Goal: Book appointment/travel/reservation

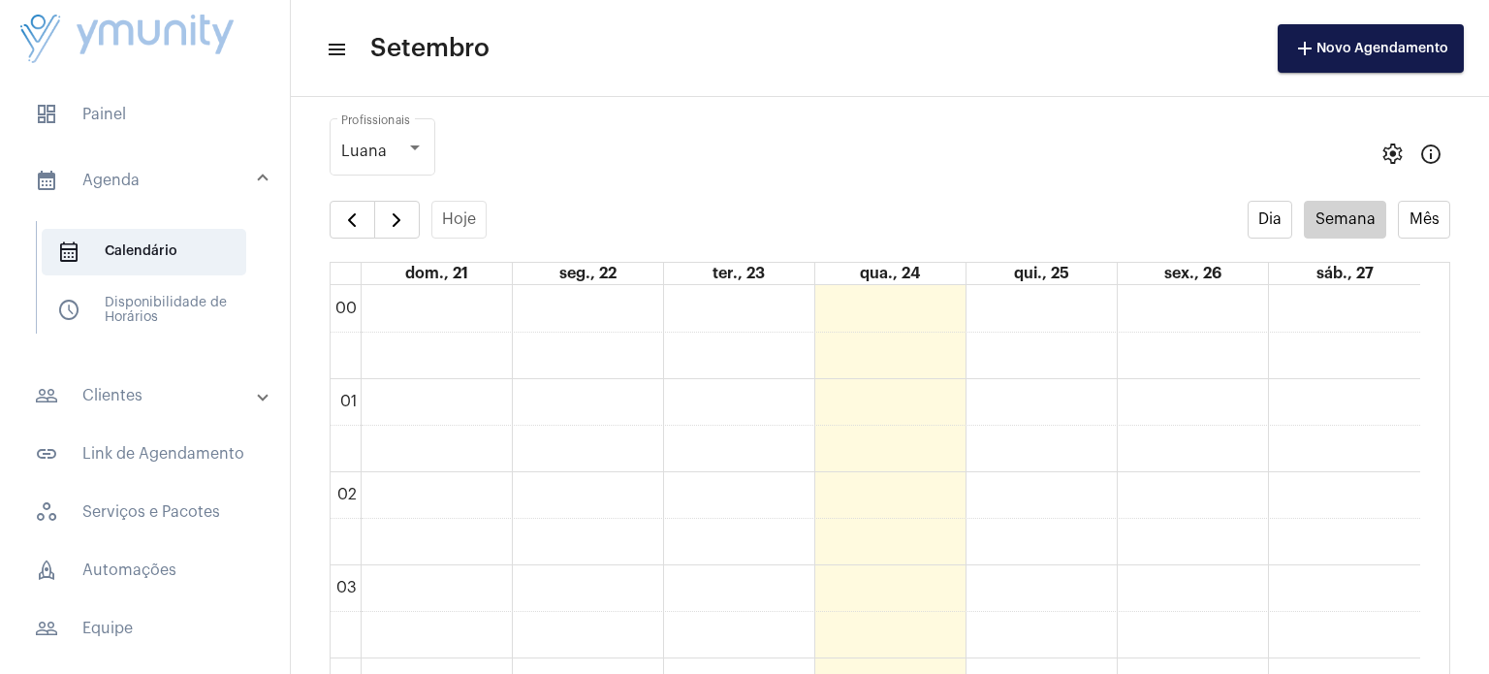
scroll to position [1231, 0]
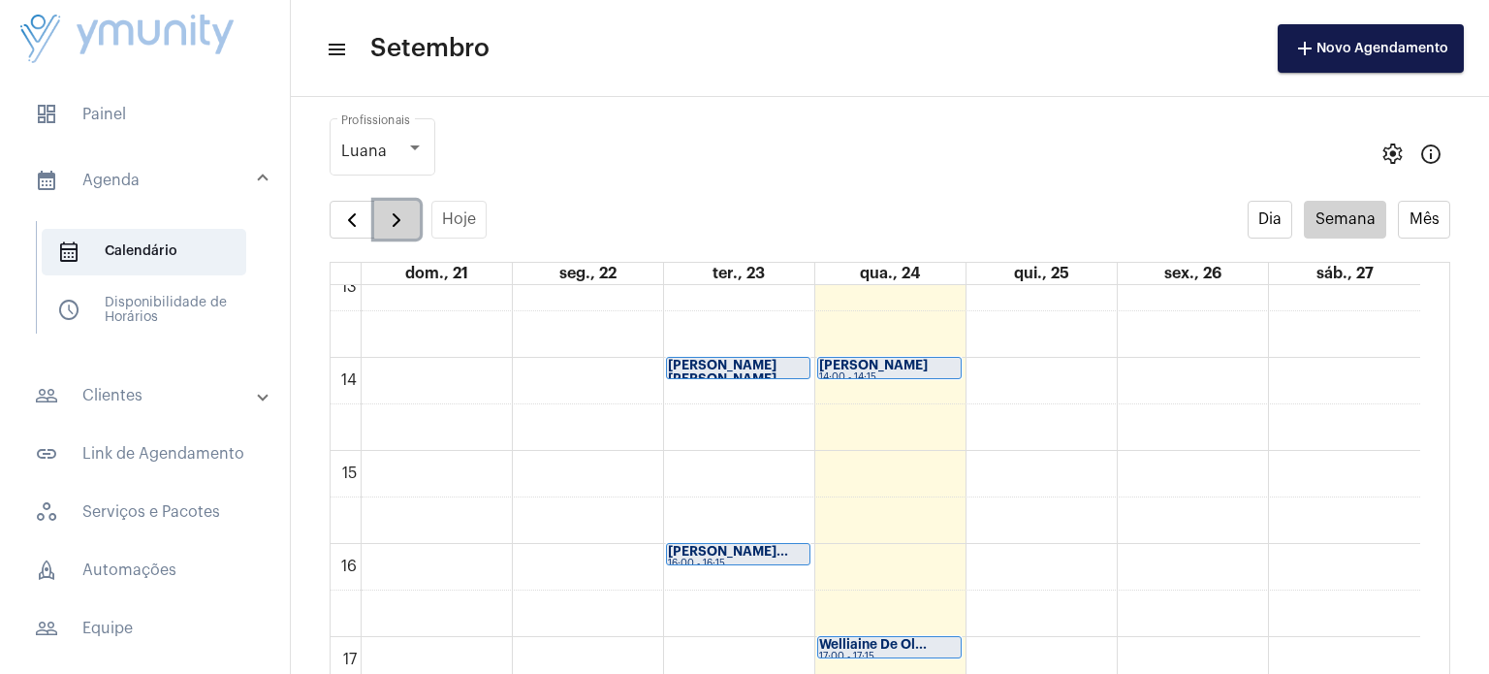
click at [392, 212] on span "button" at bounding box center [396, 219] width 23 height 23
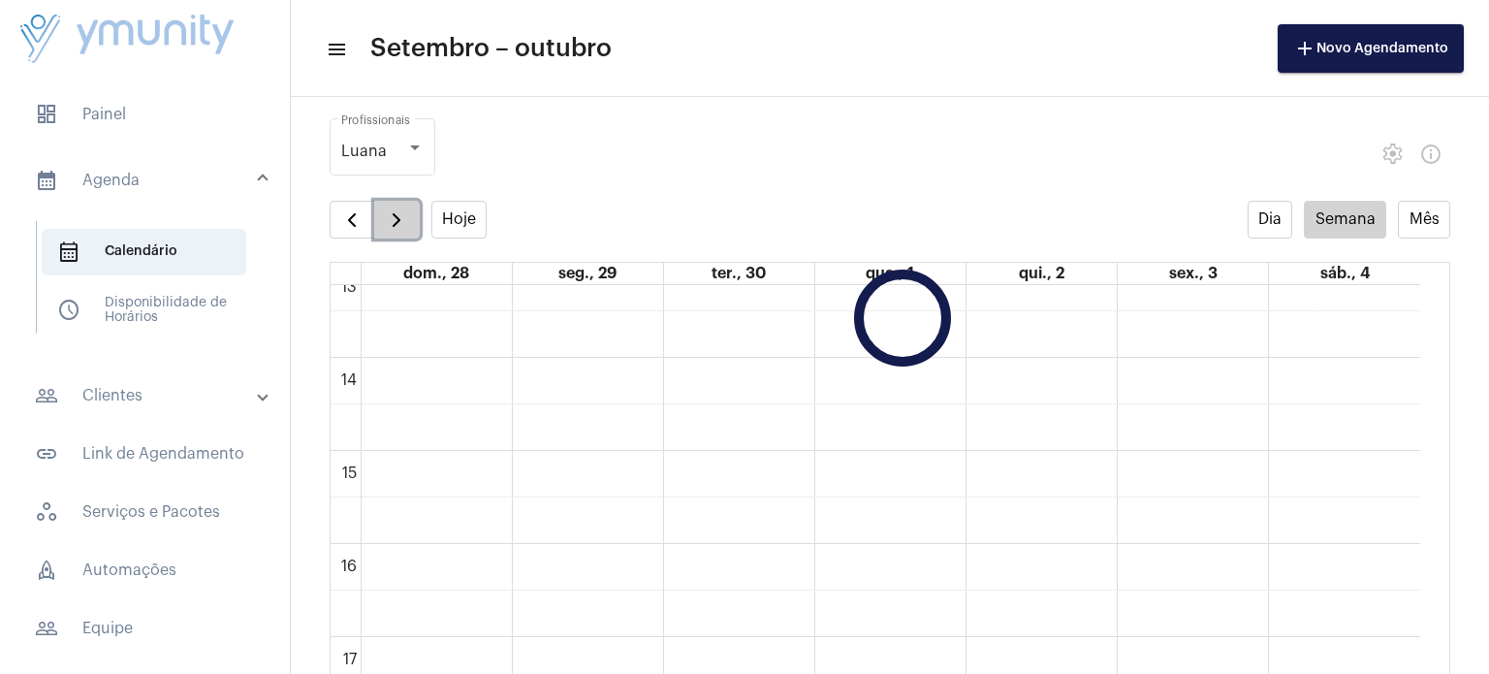
scroll to position [558, 0]
click at [392, 212] on span "button" at bounding box center [396, 219] width 23 height 23
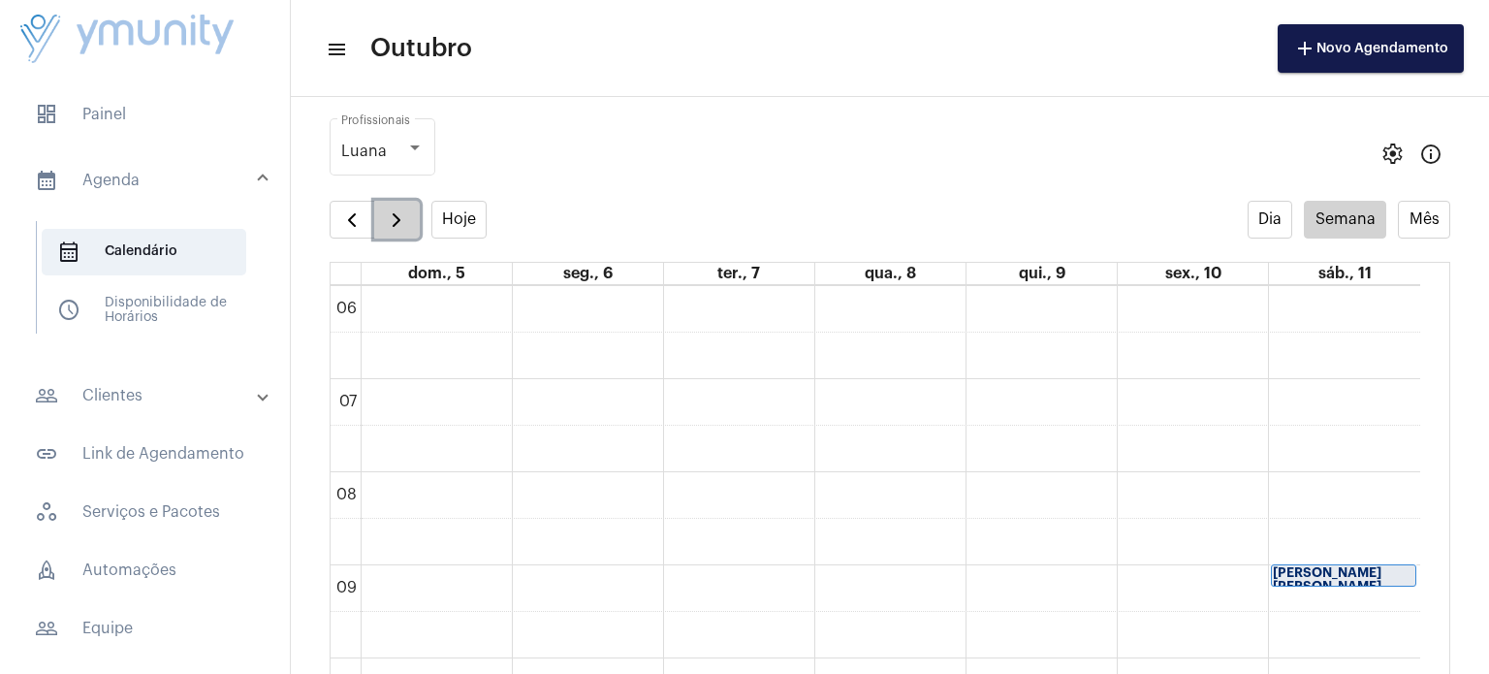
click at [392, 212] on span "button" at bounding box center [396, 219] width 23 height 23
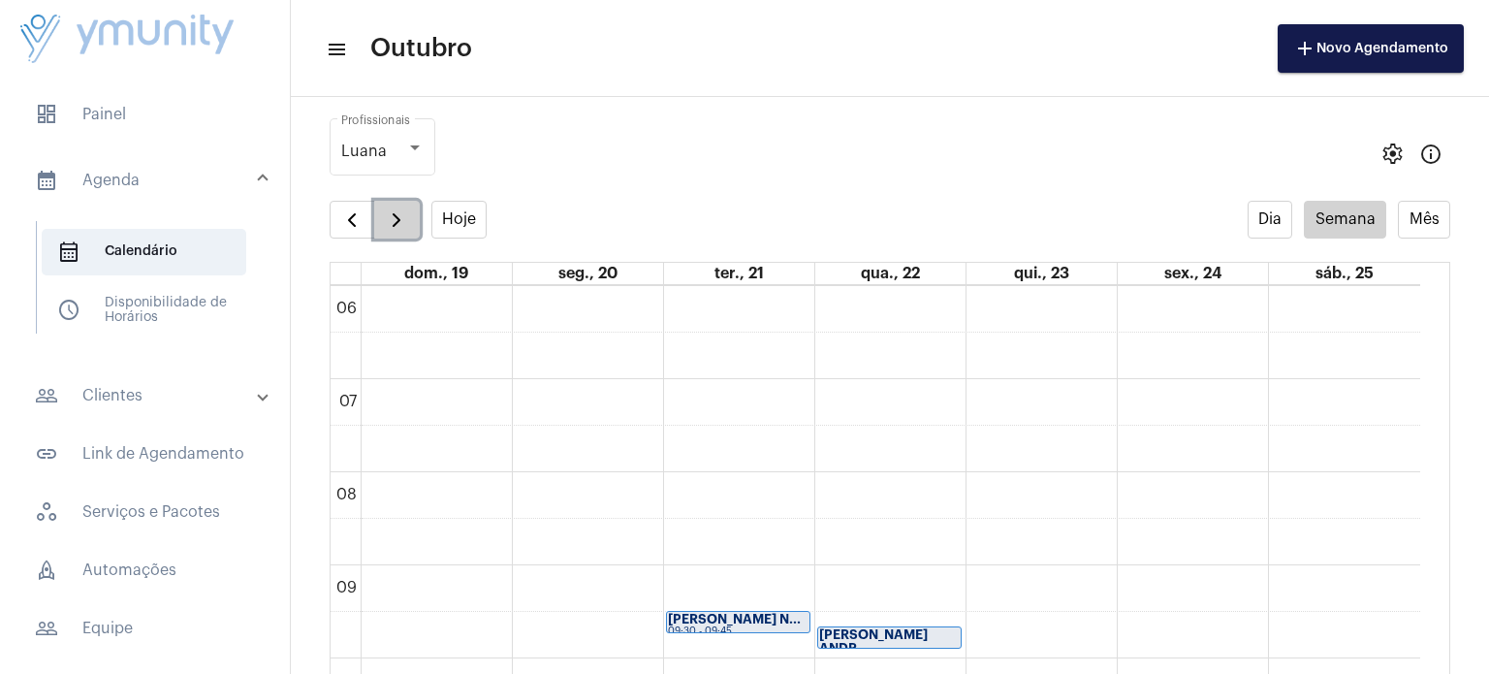
click at [392, 212] on span "button" at bounding box center [396, 219] width 23 height 23
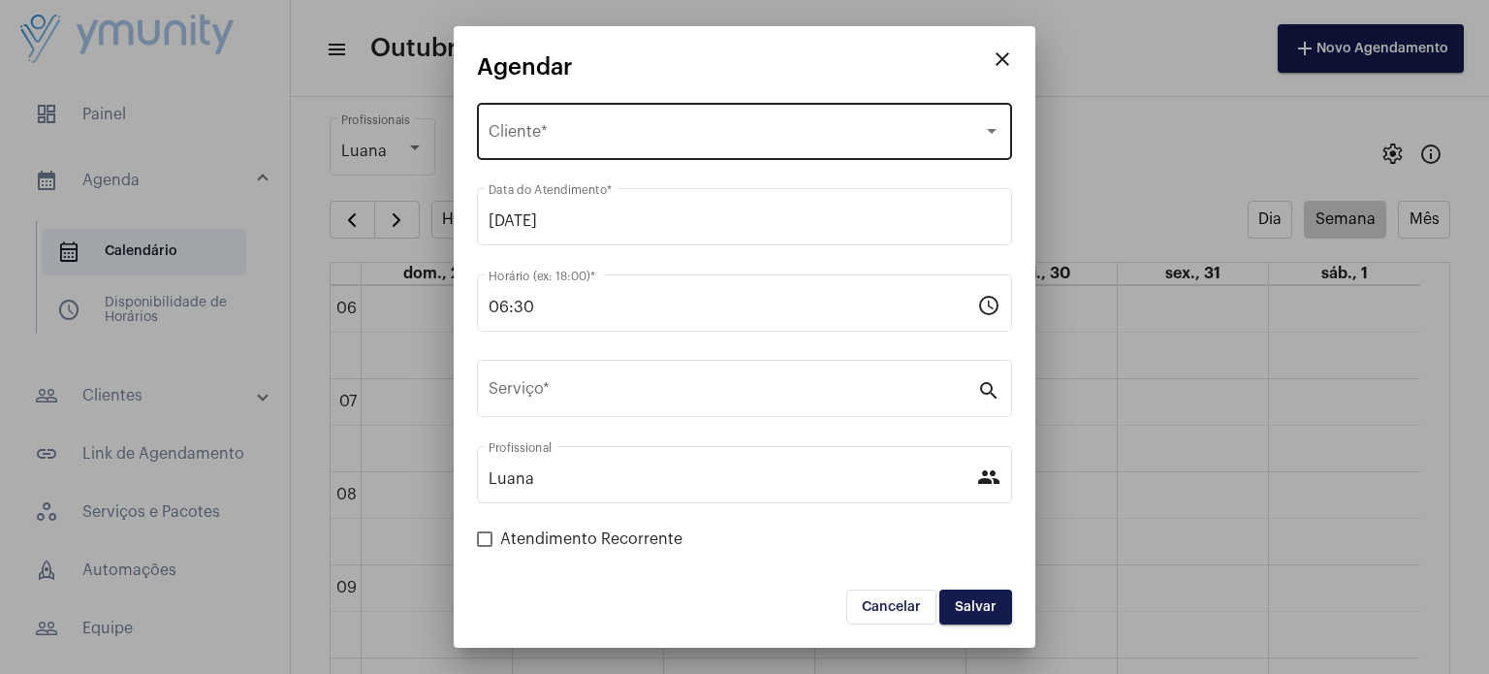
click at [667, 150] on div "Selecione o Cliente Cliente *" at bounding box center [745, 129] width 512 height 61
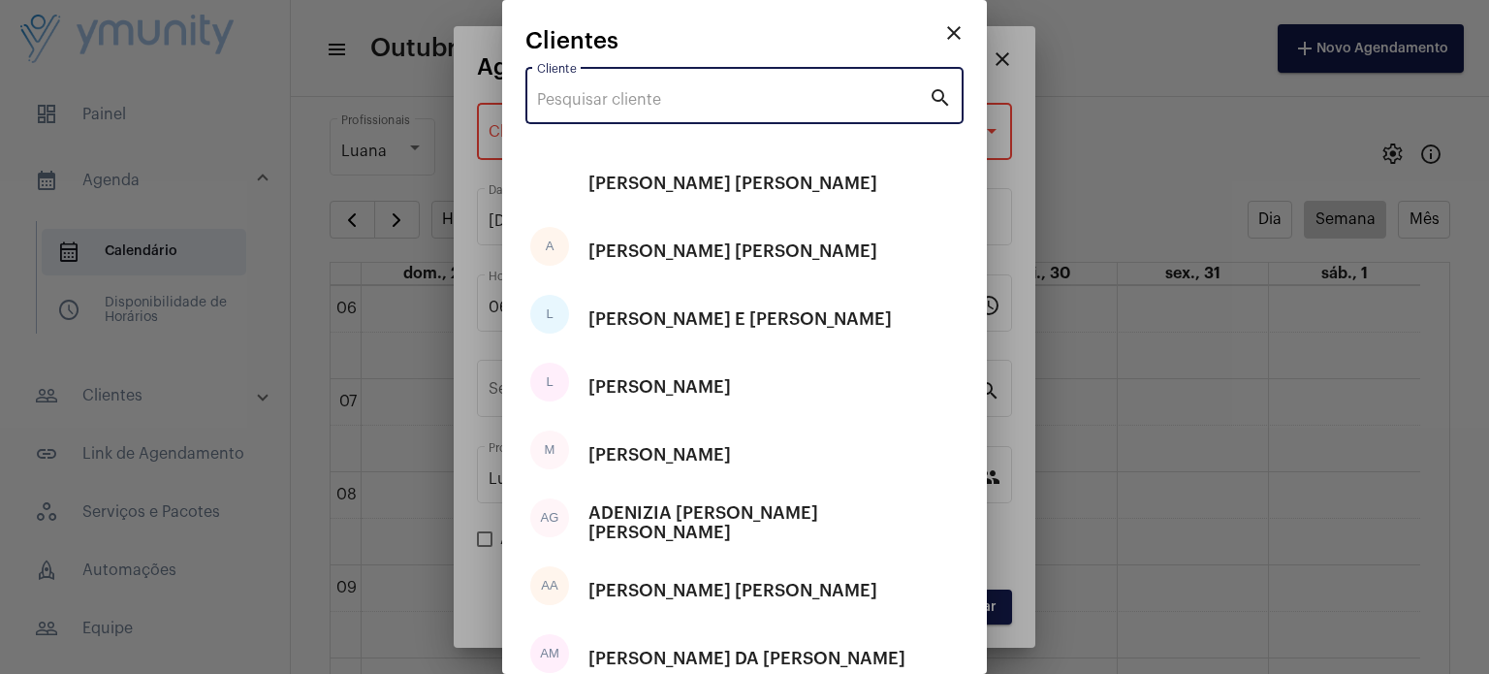
click at [678, 101] on input "Cliente" at bounding box center [733, 99] width 392 height 17
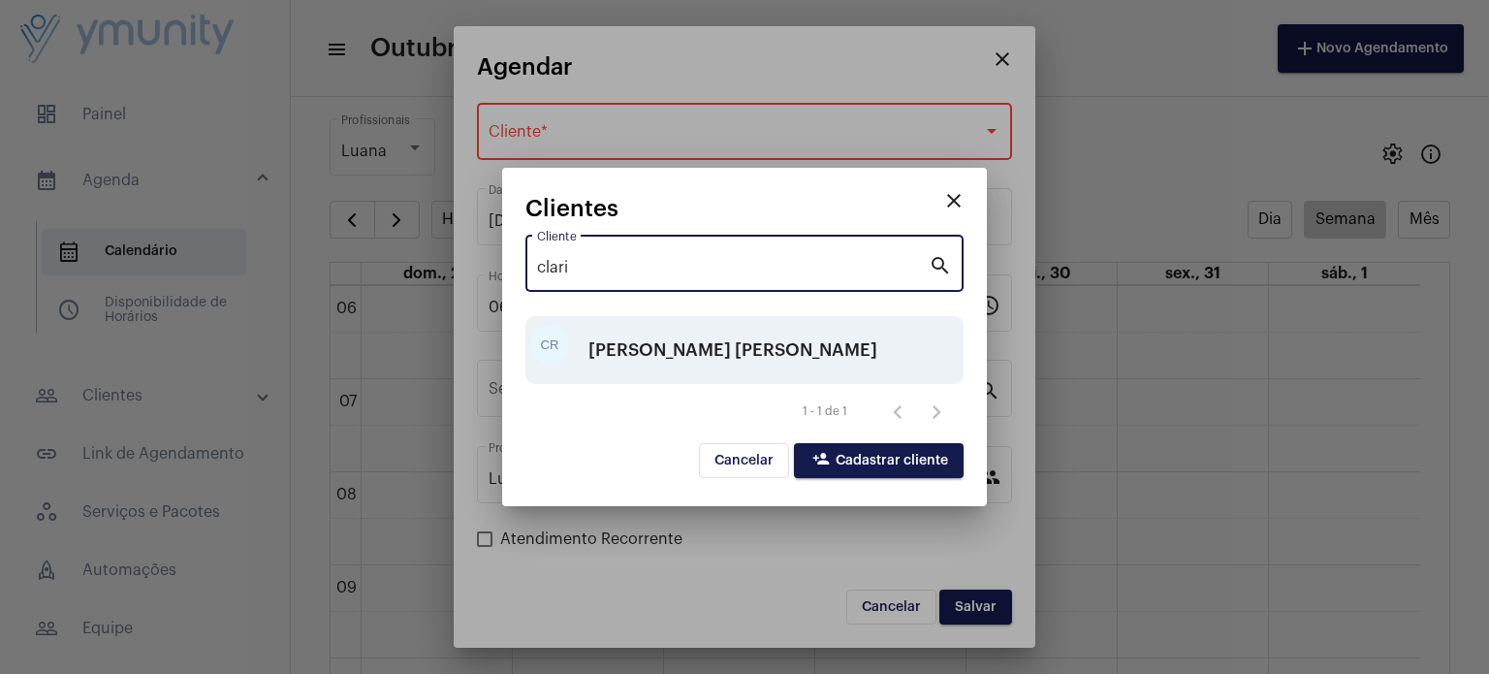
type input "clari"
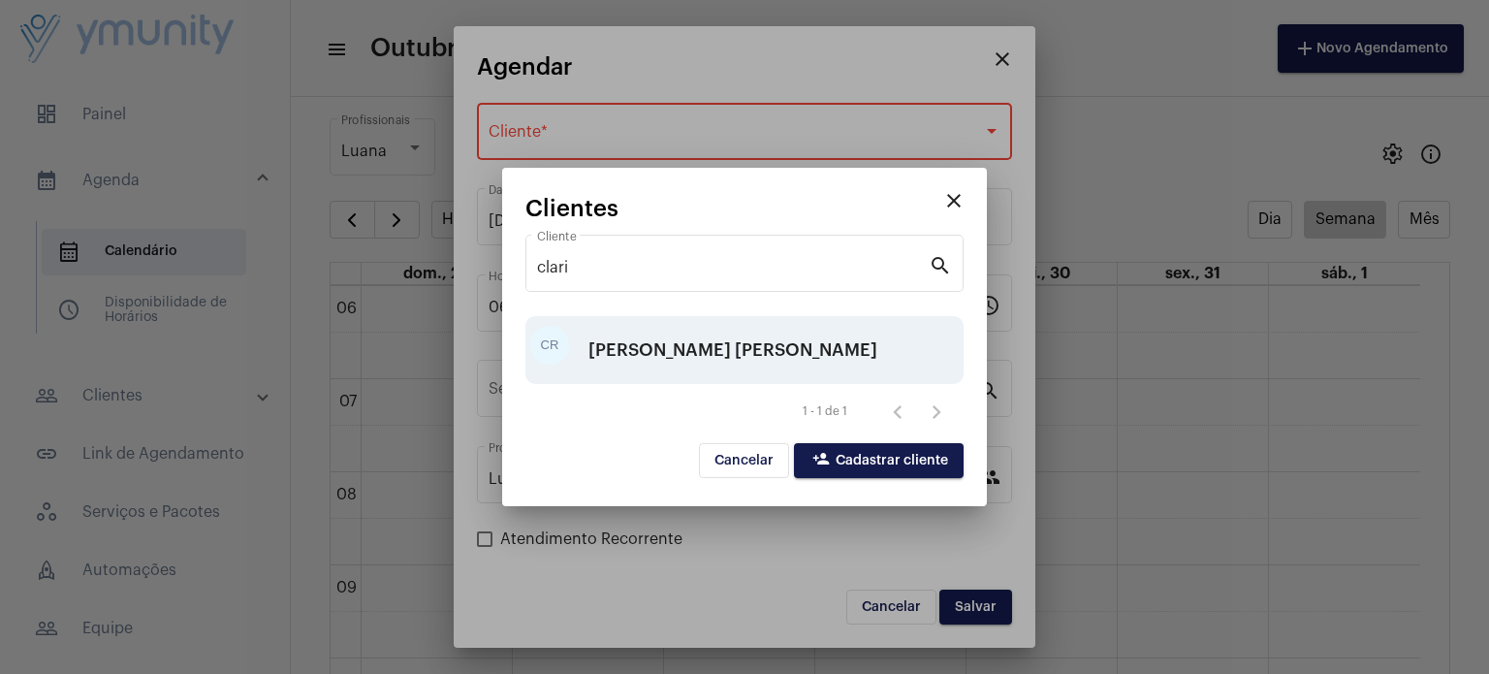
click at [716, 360] on div "[PERSON_NAME] [PERSON_NAME]" at bounding box center [732, 350] width 289 height 58
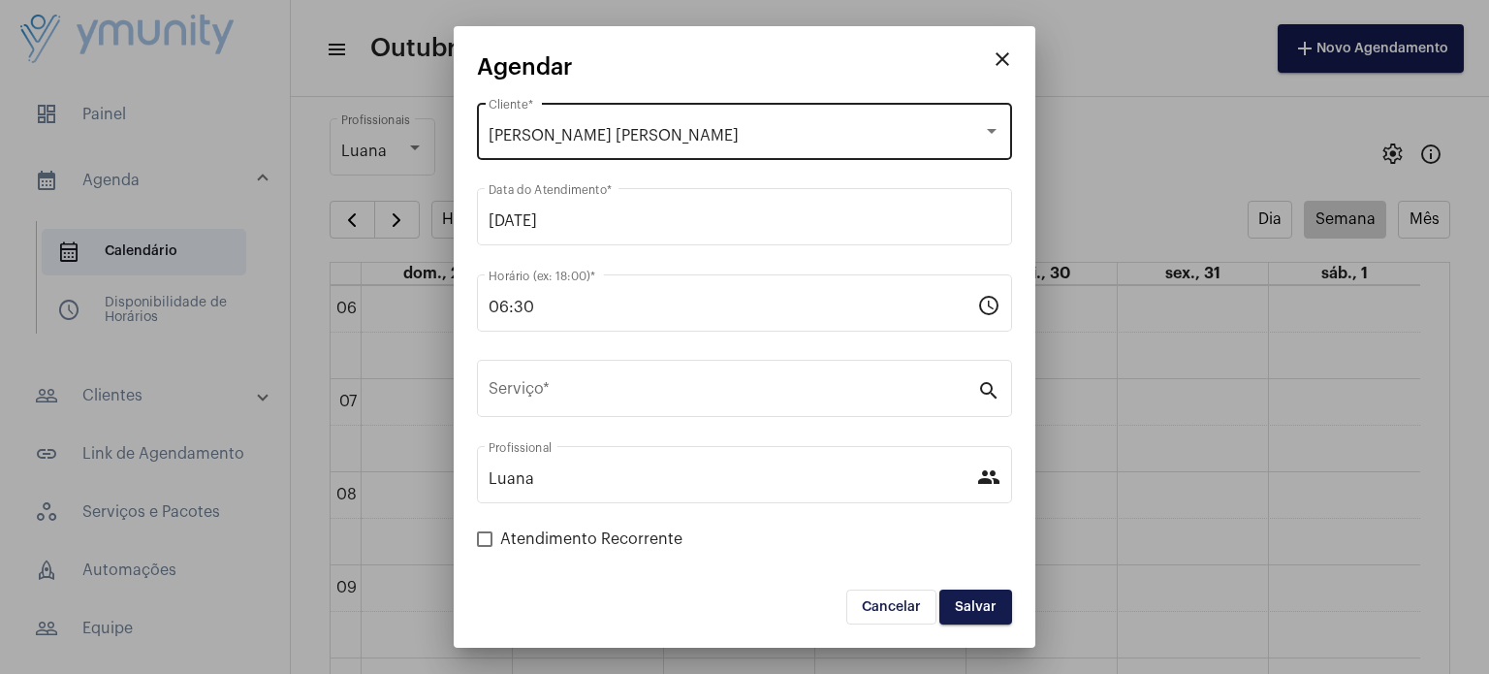
click at [726, 116] on div "[PERSON_NAME] [PERSON_NAME] Cliente *" at bounding box center [745, 129] width 512 height 61
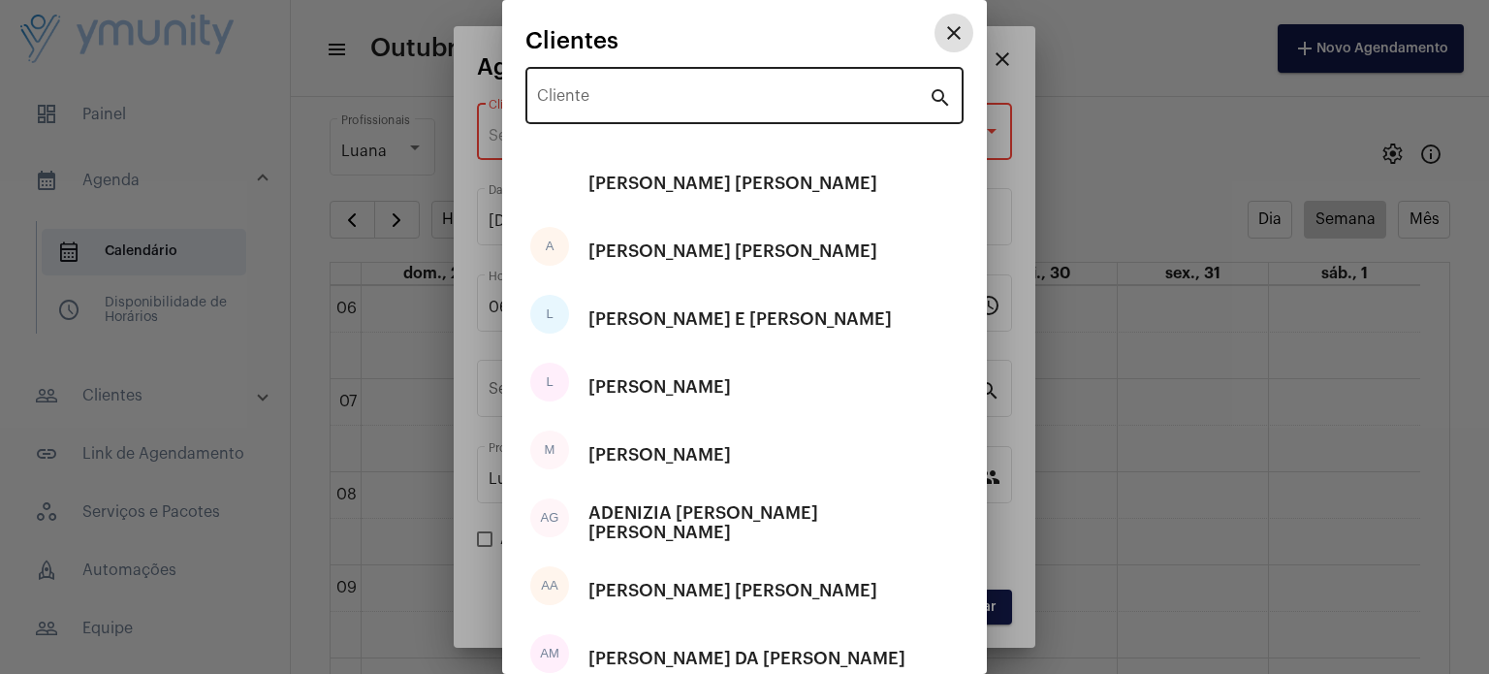
click at [673, 106] on input "Cliente" at bounding box center [733, 99] width 392 height 17
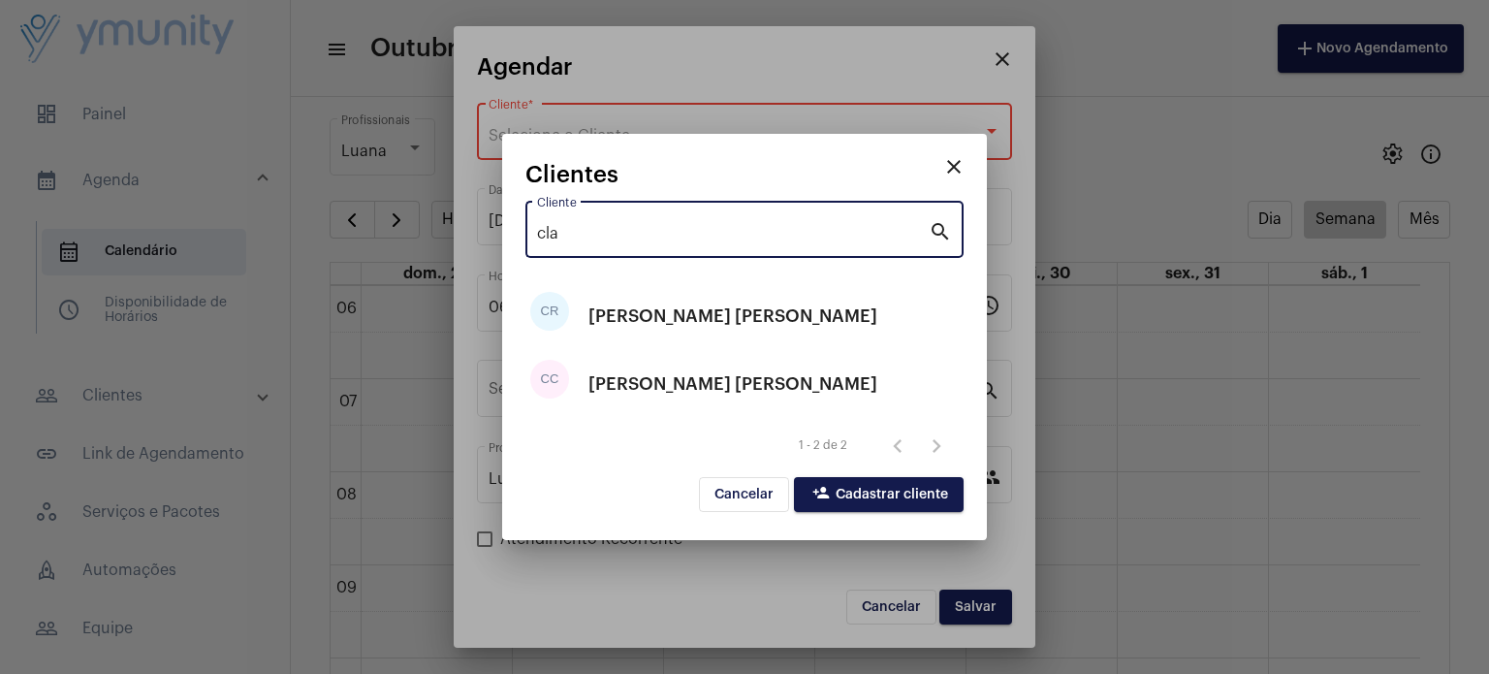
type input "cla"
click at [895, 490] on span "person_add Cadastrar cliente" at bounding box center [878, 495] width 139 height 14
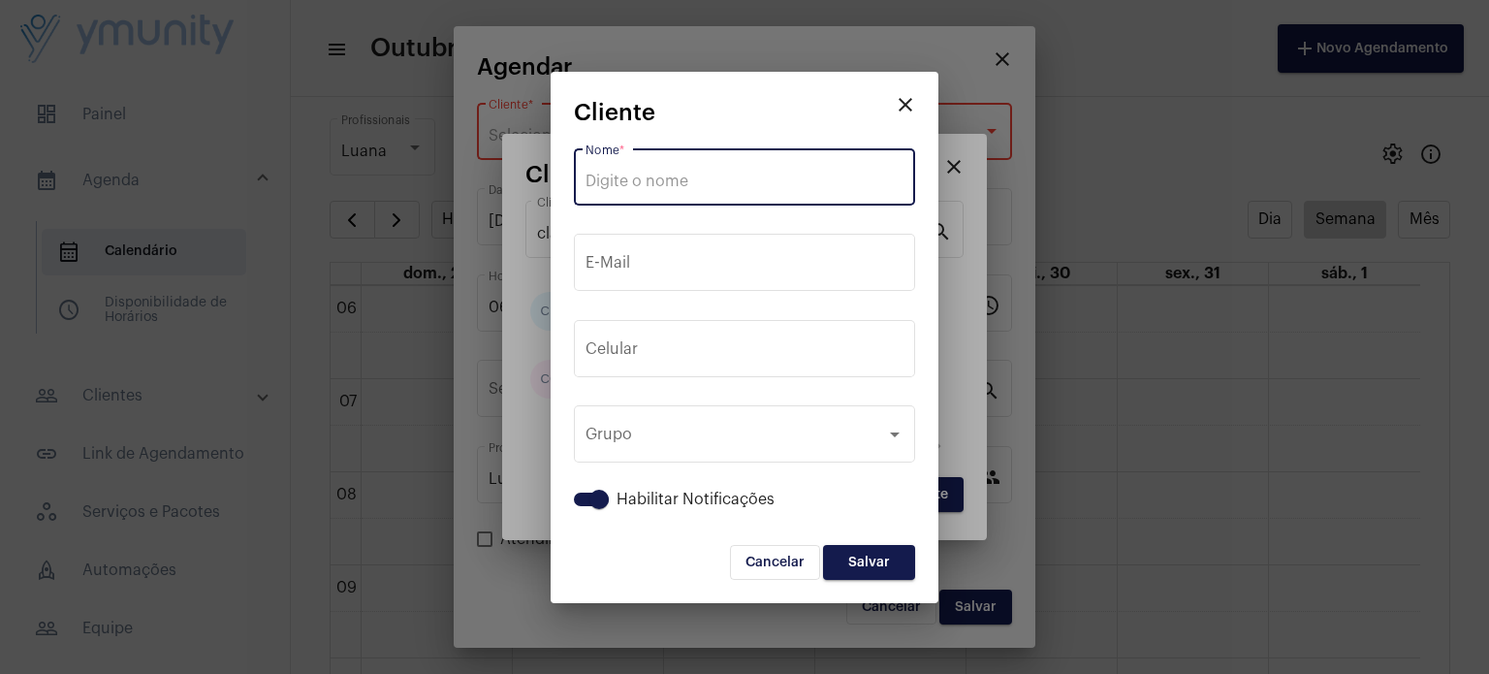
click at [718, 184] on input "Nome *" at bounding box center [745, 181] width 318 height 17
paste input "[PERSON_NAME] [PERSON_NAME]"
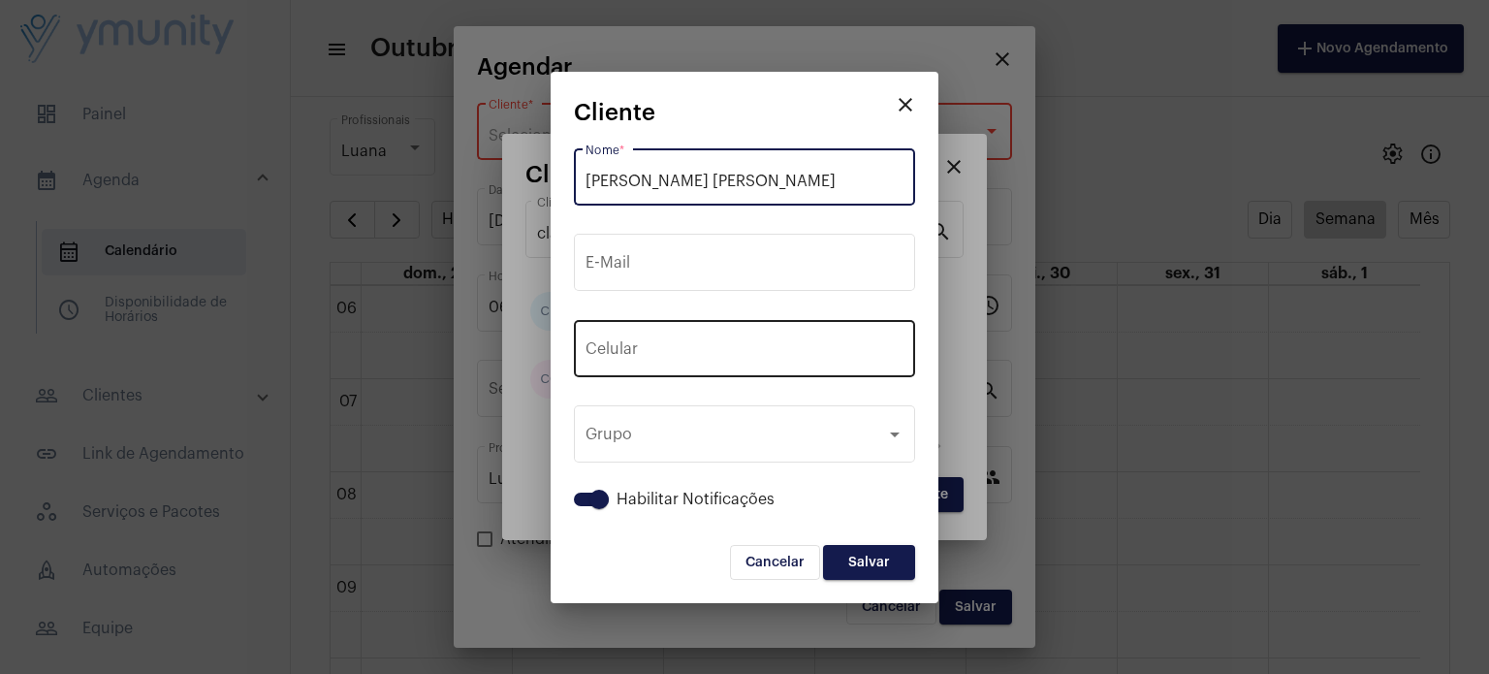
type input "[PERSON_NAME] [PERSON_NAME]"
click at [814, 351] on input "tel" at bounding box center [745, 352] width 318 height 17
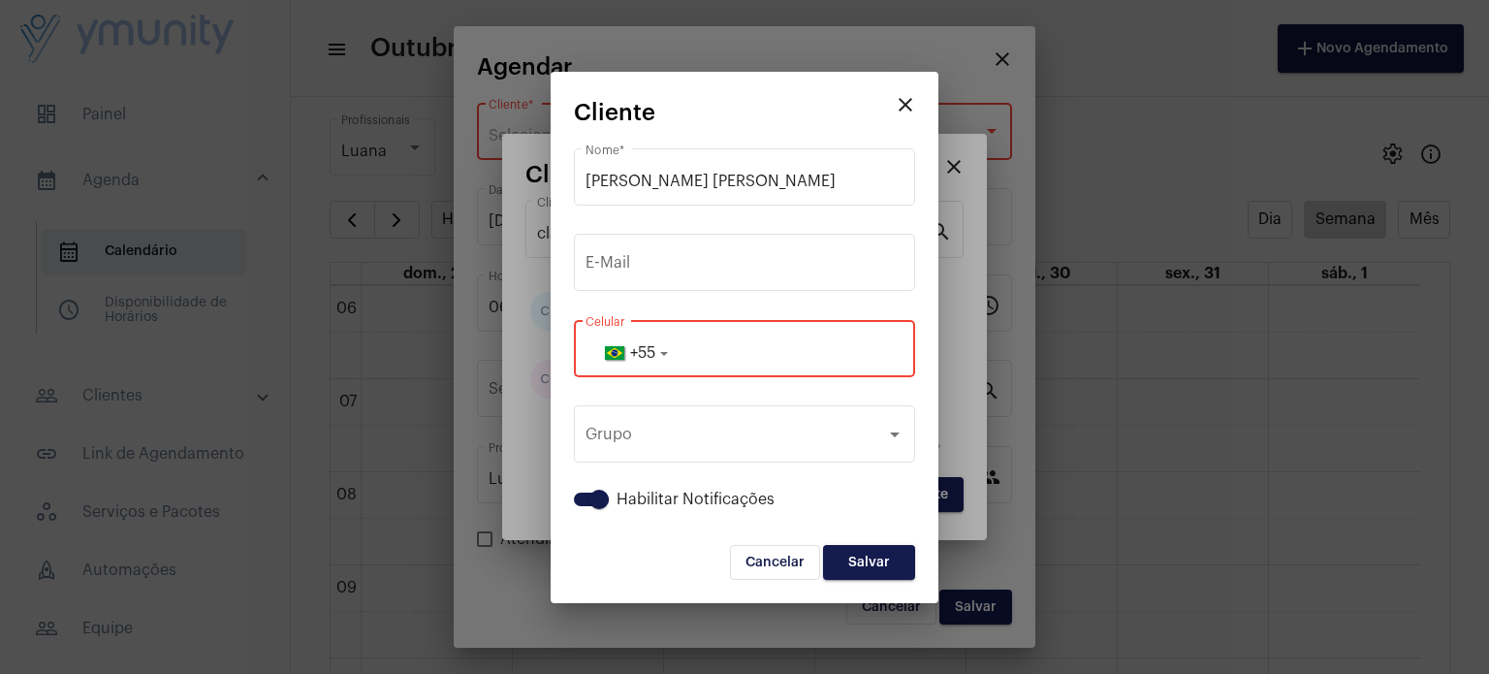
paste input "33999613367"
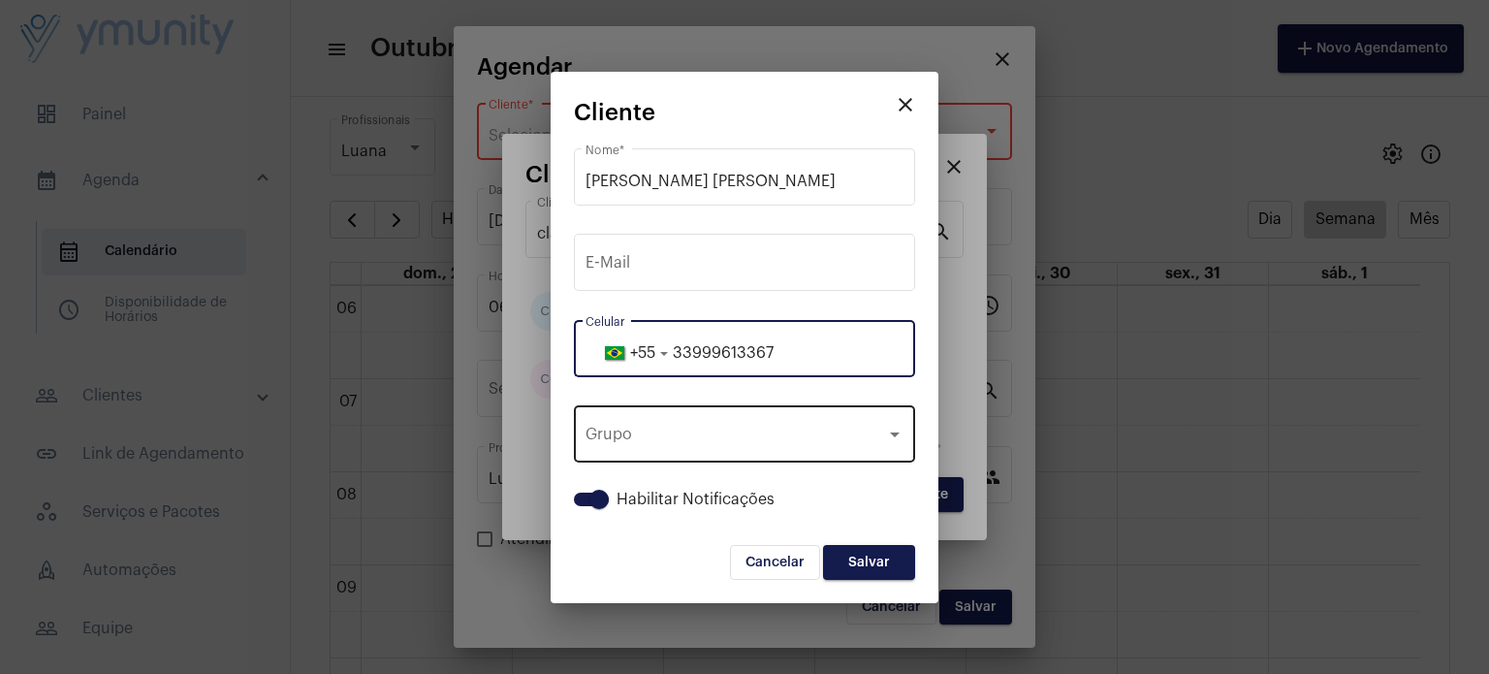
type input "33999613367"
click at [787, 457] on div "Grupo Grupo" at bounding box center [745, 431] width 318 height 61
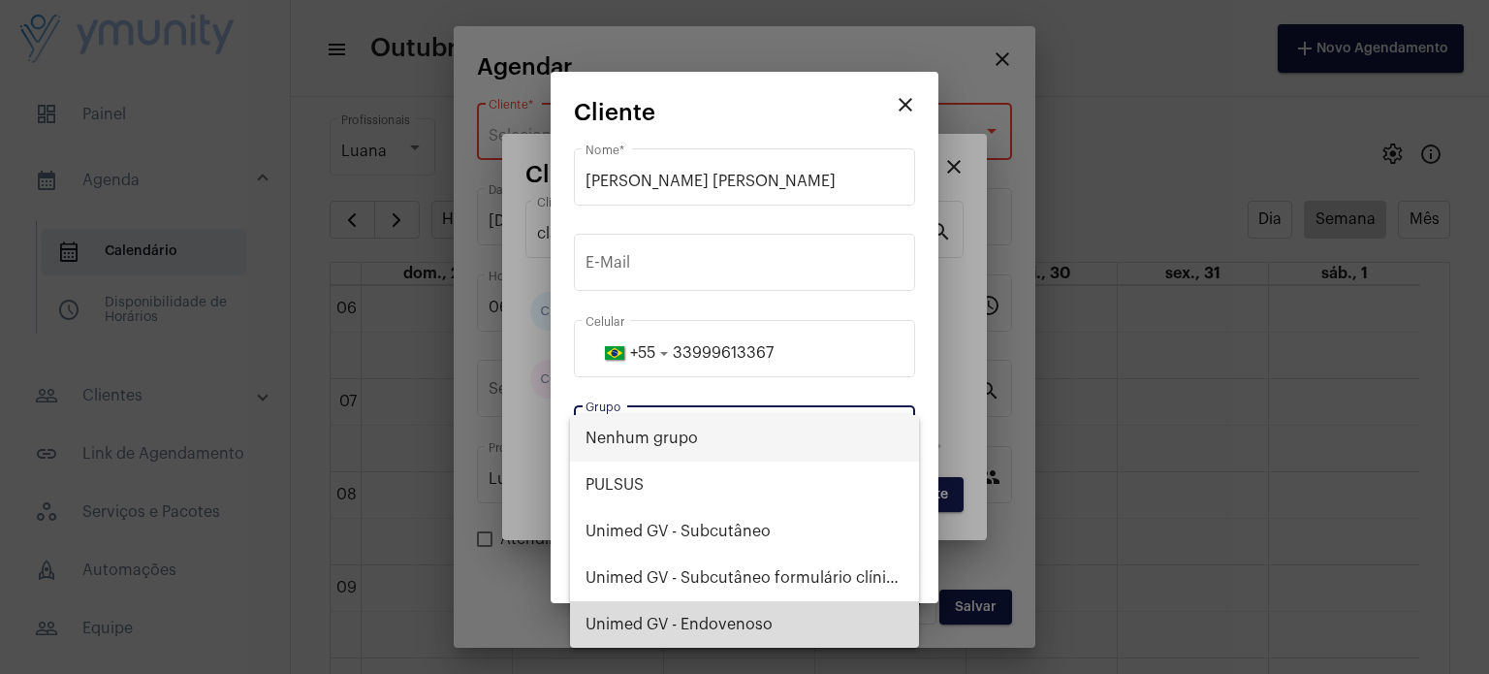
click at [761, 619] on span "Unimed GV - Endovenoso" at bounding box center [745, 624] width 318 height 47
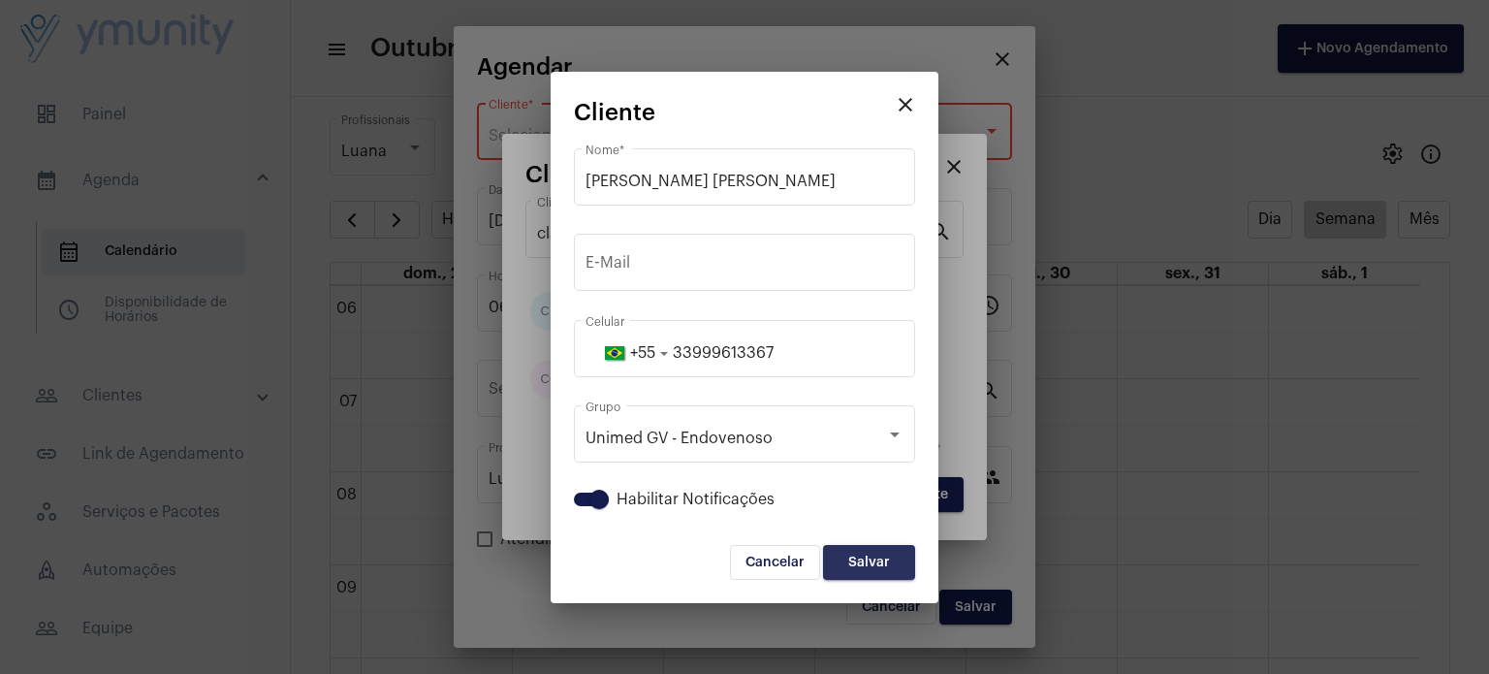
click at [876, 562] on span "Salvar" at bounding box center [869, 562] width 42 height 14
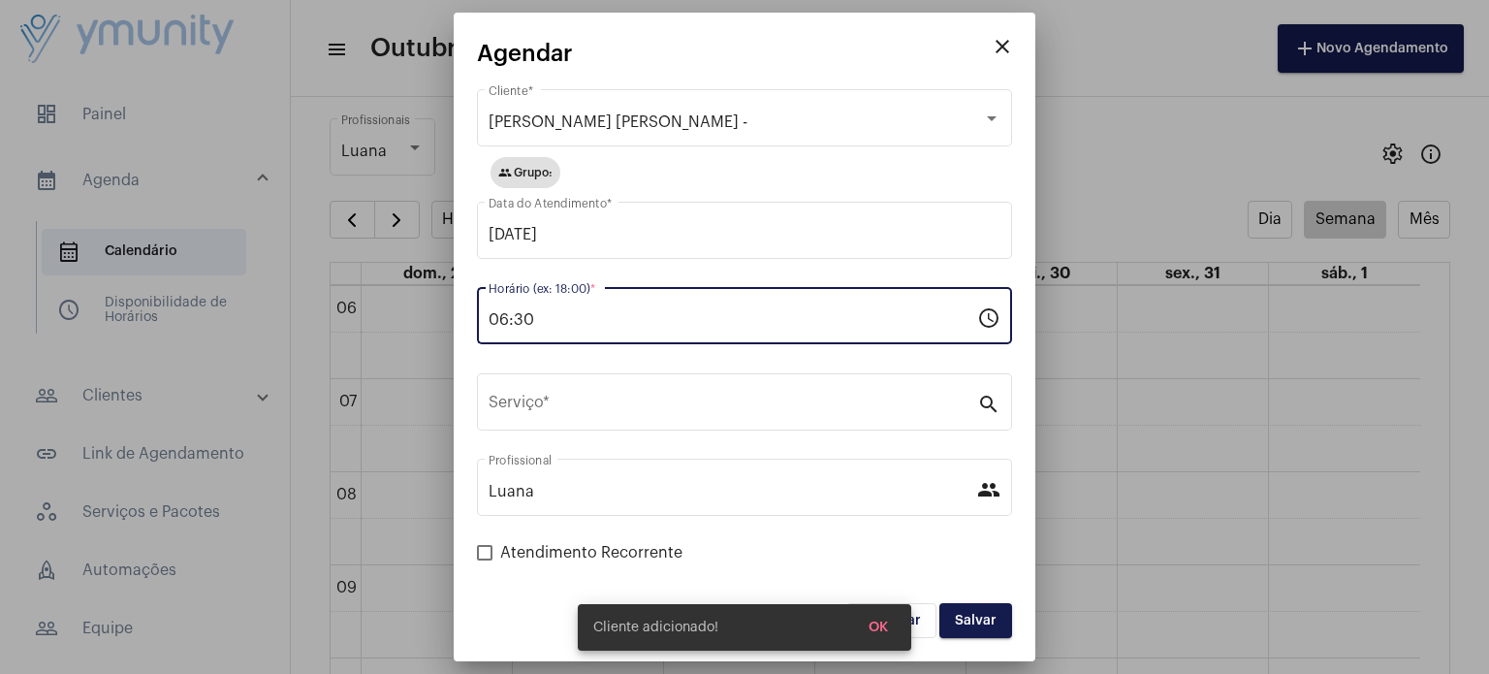
drag, startPoint x: 666, startPoint y: 325, endPoint x: 419, endPoint y: 332, distance: 247.3
click at [419, 332] on div "close Agendar [PERSON_NAME] [PERSON_NAME] - Cliente * group Grupo: [DATE] Data …" at bounding box center [744, 337] width 1489 height 674
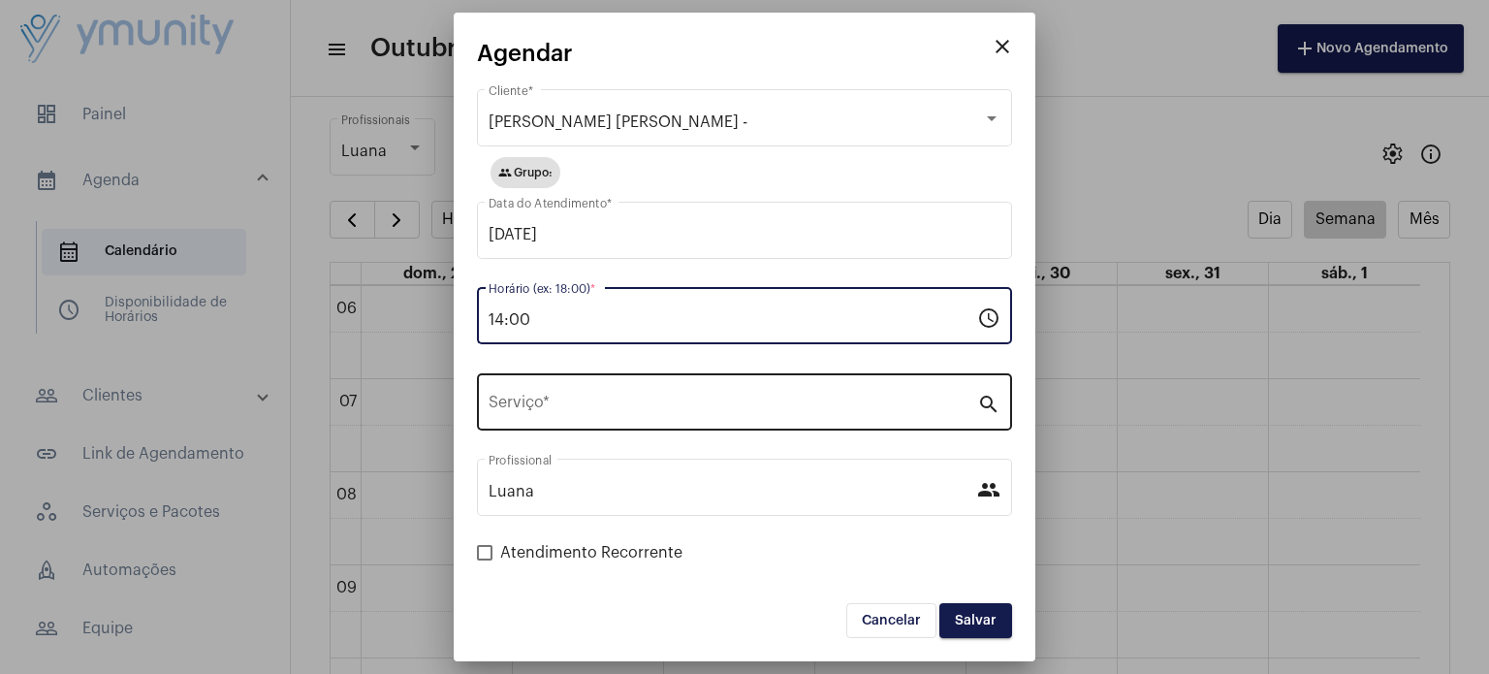
type input "14:00"
click at [612, 420] on div "Serviço *" at bounding box center [733, 399] width 489 height 61
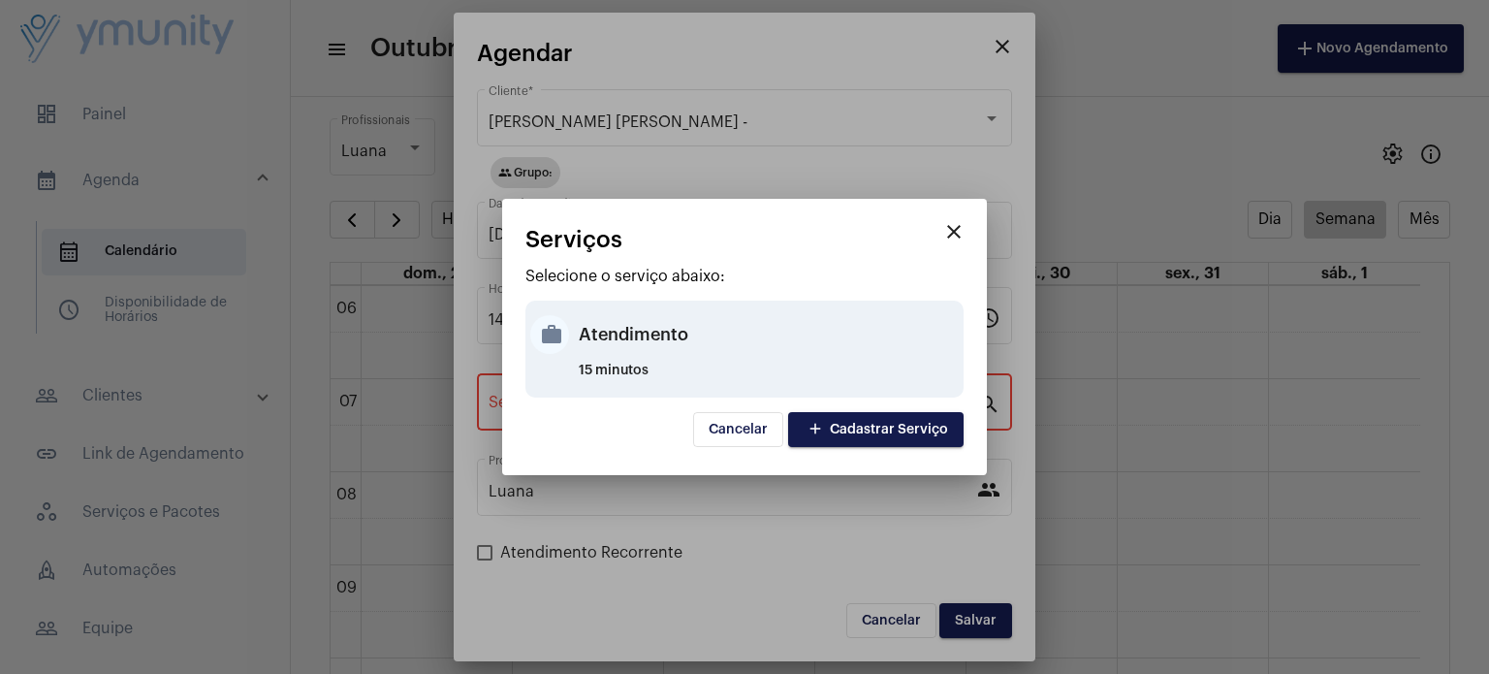
click at [624, 347] on div "Atendimento" at bounding box center [769, 334] width 380 height 58
type input "Atendimento"
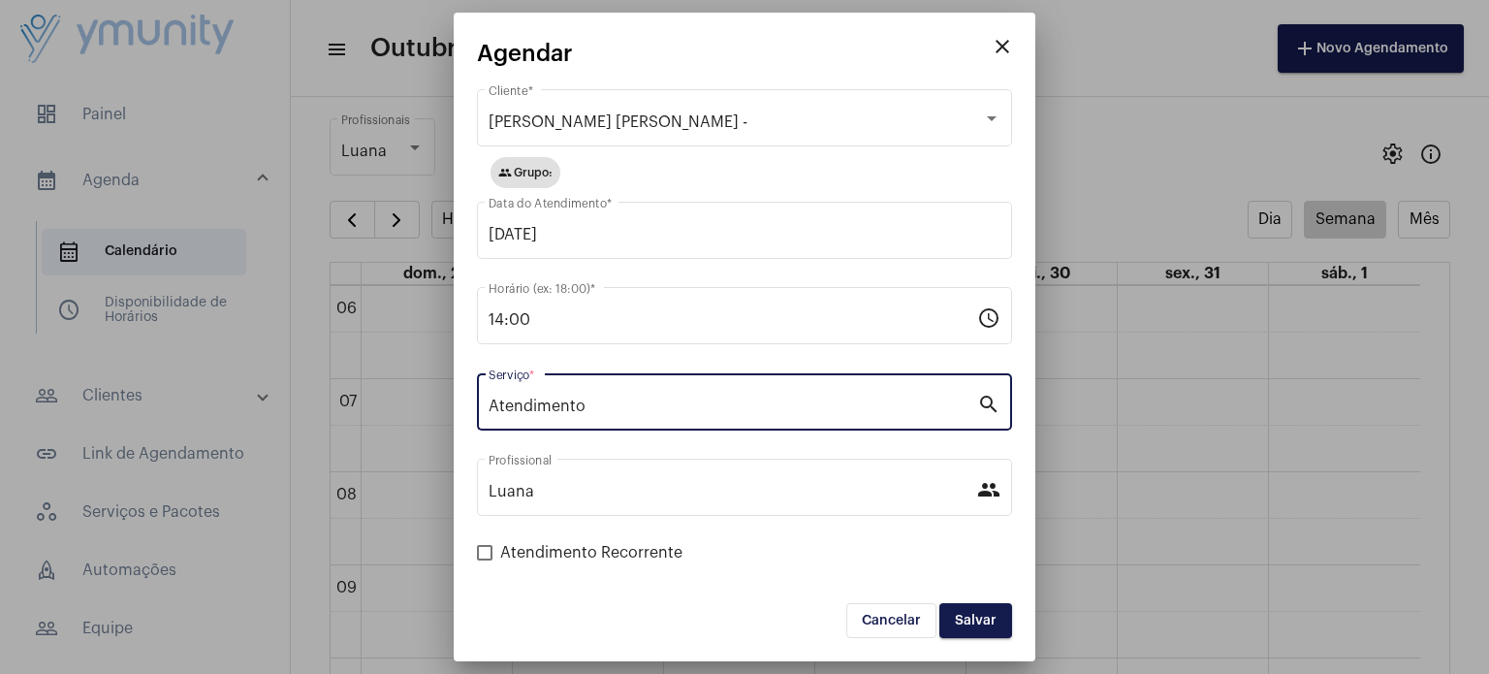
click at [989, 618] on span "Salvar" at bounding box center [976, 621] width 42 height 14
